Goal: Task Accomplishment & Management: Manage account settings

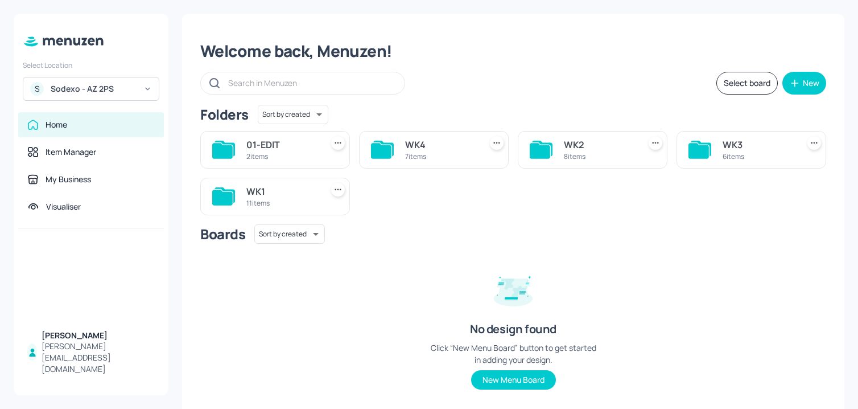
click at [122, 93] on div "Sodexo - AZ 2PS" at bounding box center [94, 88] width 86 height 11
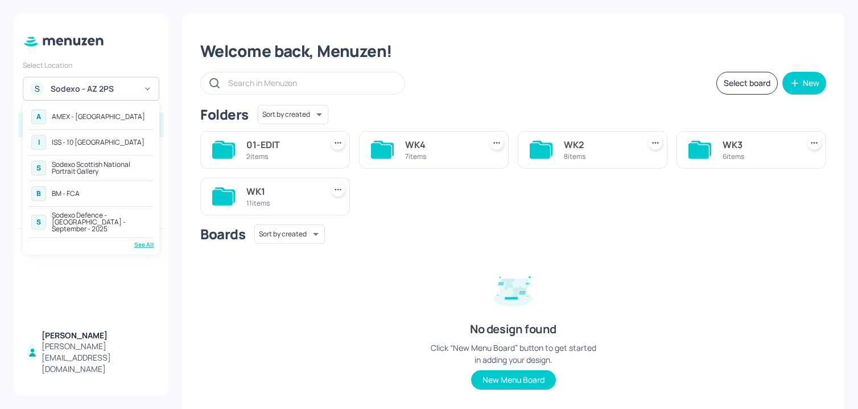
click at [139, 240] on div "See All" at bounding box center [90, 244] width 125 height 9
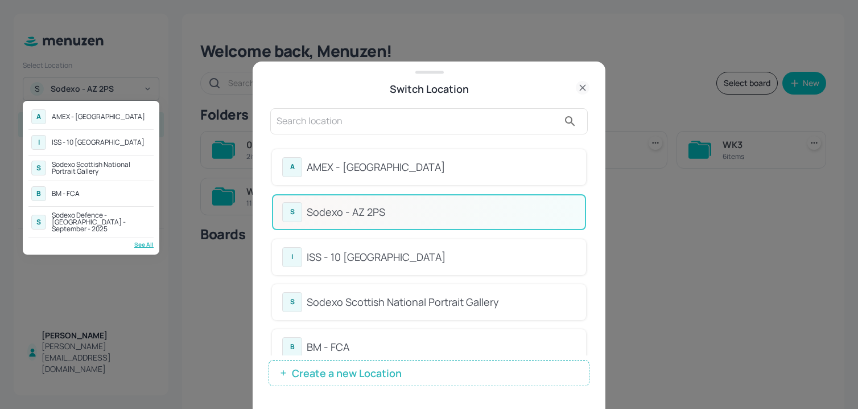
click at [595, 134] on div at bounding box center [429, 204] width 858 height 409
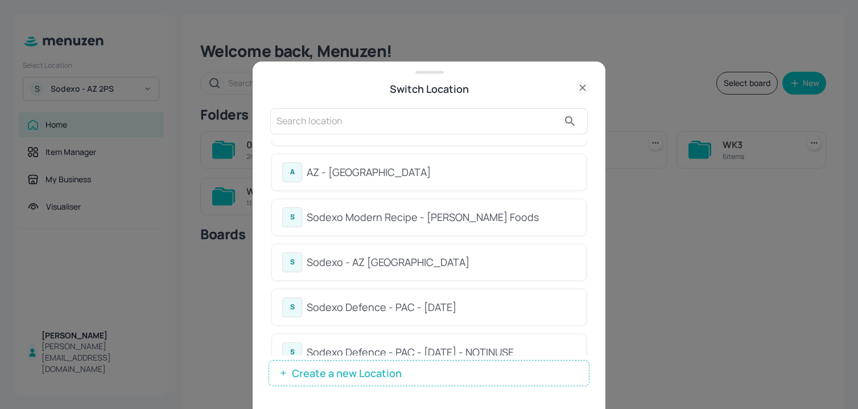
scroll to position [760, 0]
click at [468, 273] on div "S Sodexo - AZ Eastbrook House" at bounding box center [429, 262] width 314 height 36
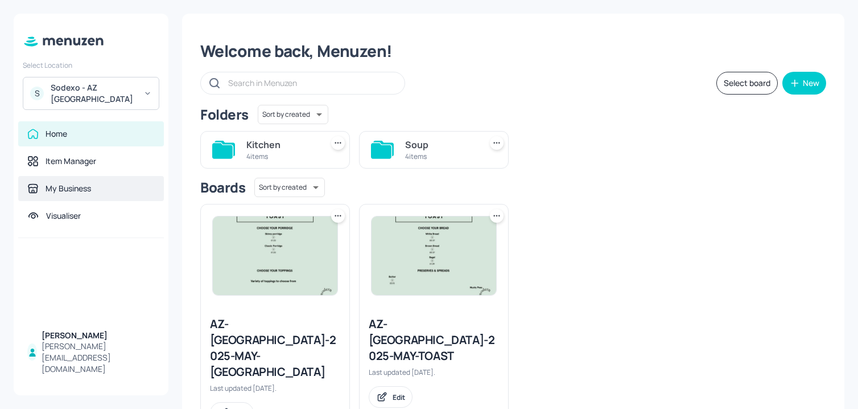
click at [91, 184] on div "My Business" at bounding box center [69, 188] width 46 height 11
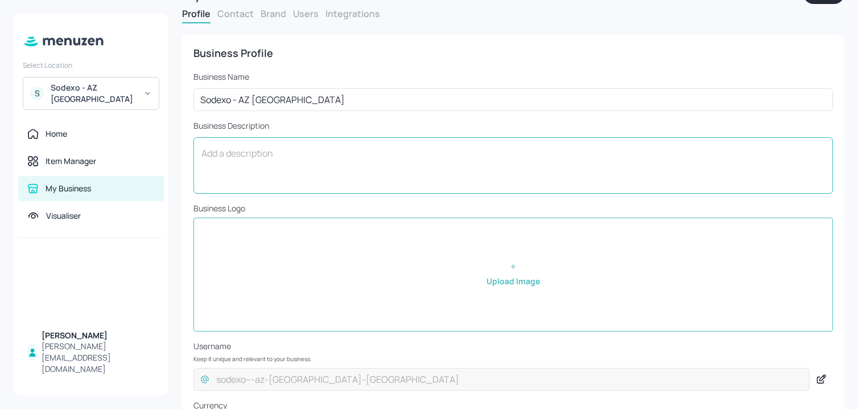
scroll to position [22, 0]
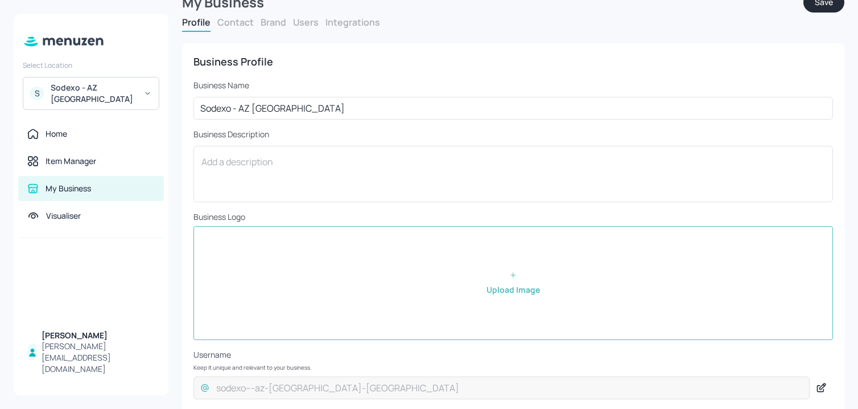
click at [305, 22] on button "Users" at bounding box center [306, 22] width 26 height 13
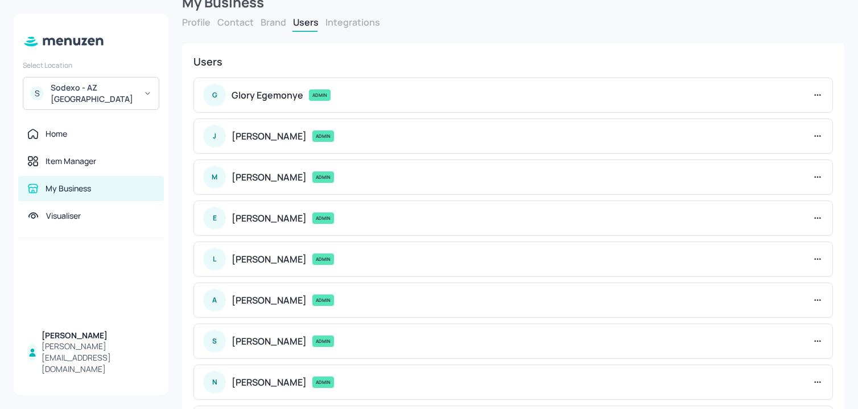
scroll to position [125, 0]
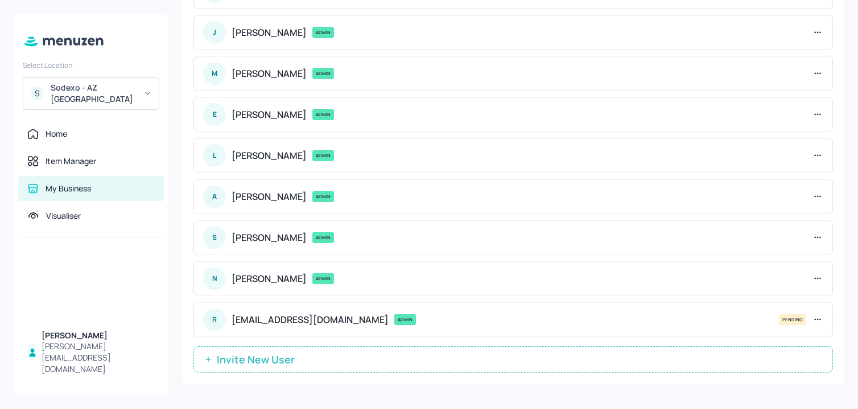
click at [271, 368] on button "Invite New User" at bounding box center [514, 359] width 640 height 26
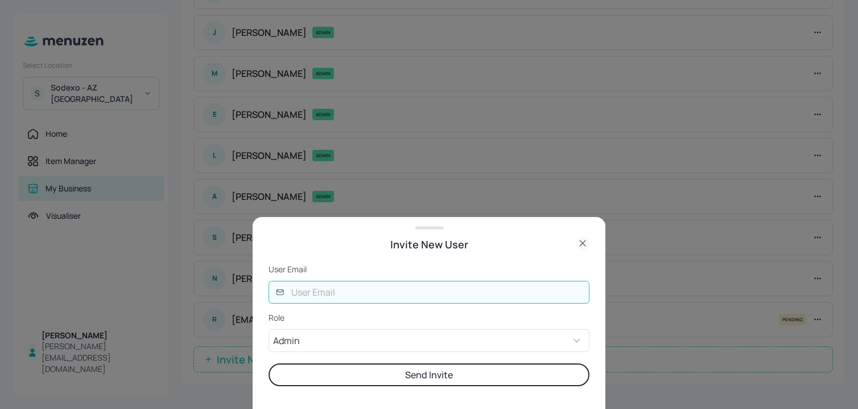
click at [344, 297] on input "text" at bounding box center [437, 292] width 305 height 23
click at [297, 290] on input "text" at bounding box center [437, 292] width 305 height 23
type input "[PERSON_NAME][EMAIL_ADDRESS][DOMAIN_NAME]"
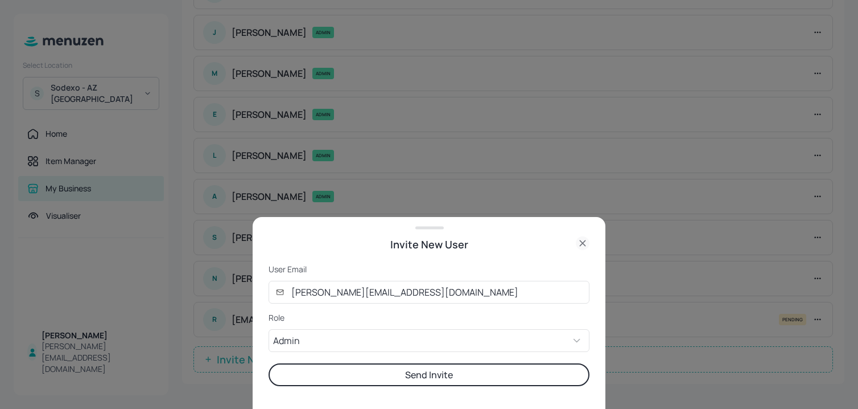
click at [341, 372] on button "Send Invite" at bounding box center [429, 374] width 321 height 23
